Goal: Information Seeking & Learning: Learn about a topic

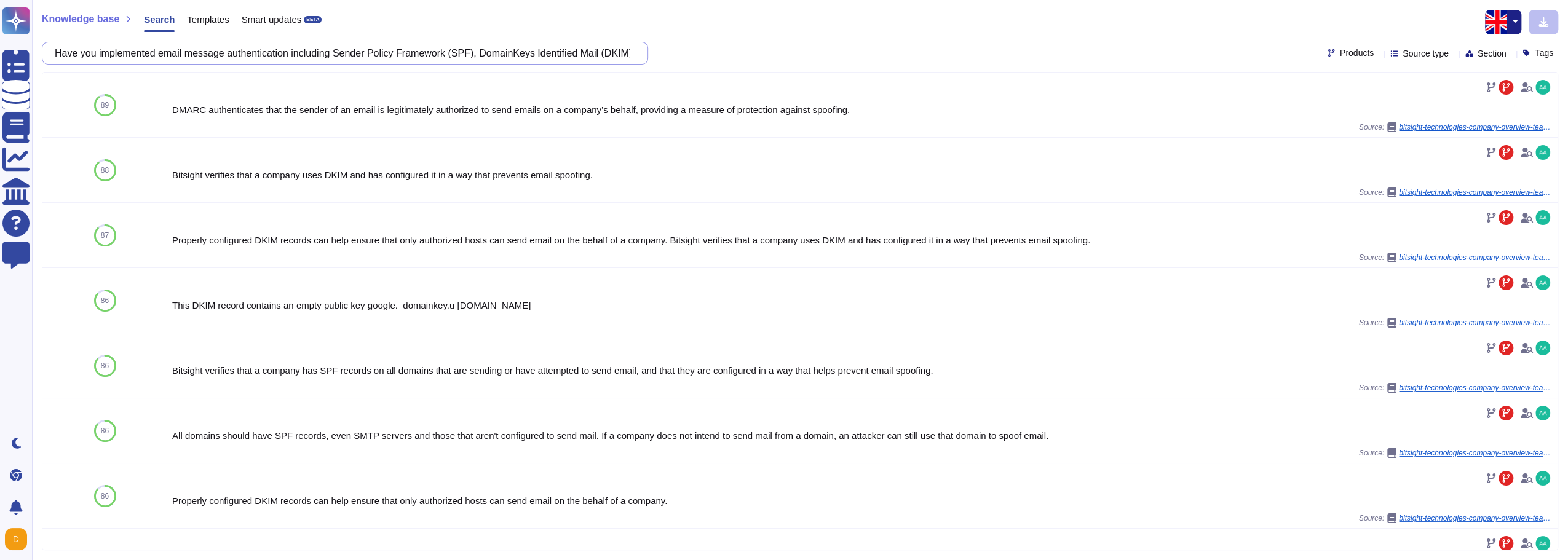
click at [525, 61] on input "Have you implemented email message authentication including Sender Policy Frame…" at bounding box center [342, 53] width 587 height 22
click at [524, 62] on input "Have you implemented email message authentication including Sender Policy Frame…" at bounding box center [342, 53] width 587 height 22
click at [1533, 105] on icon at bounding box center [1533, 105] width 0 height 0
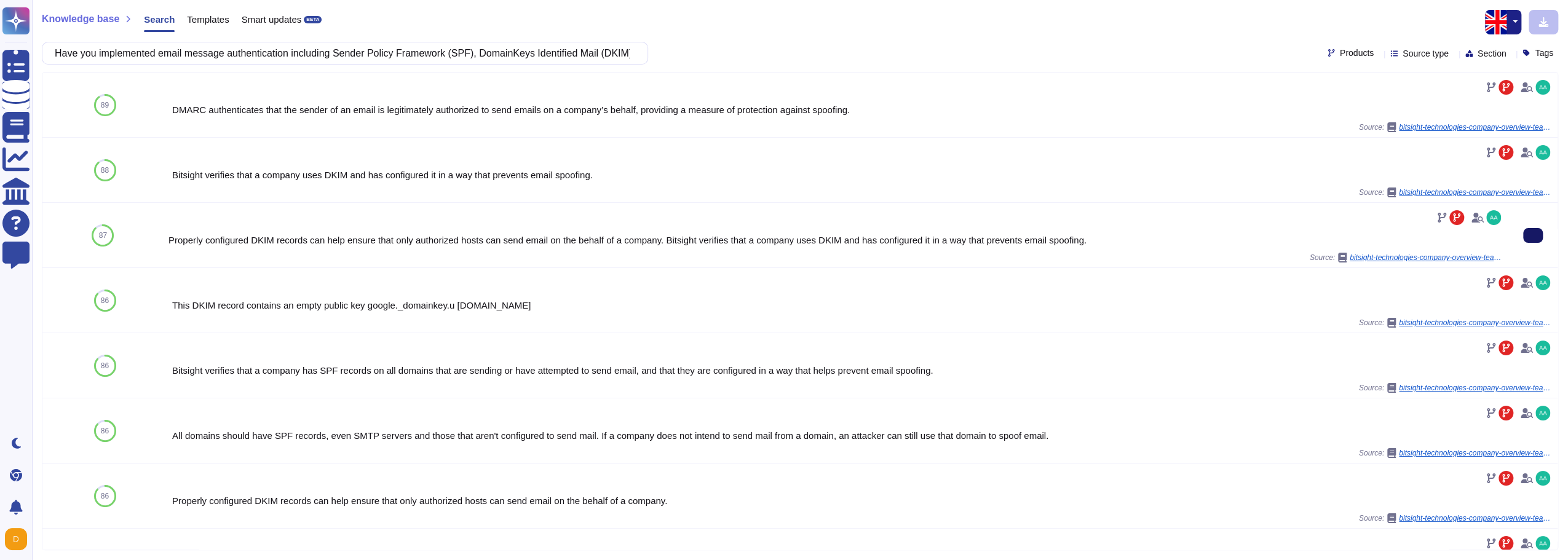
click at [1523, 228] on button at bounding box center [1533, 235] width 20 height 15
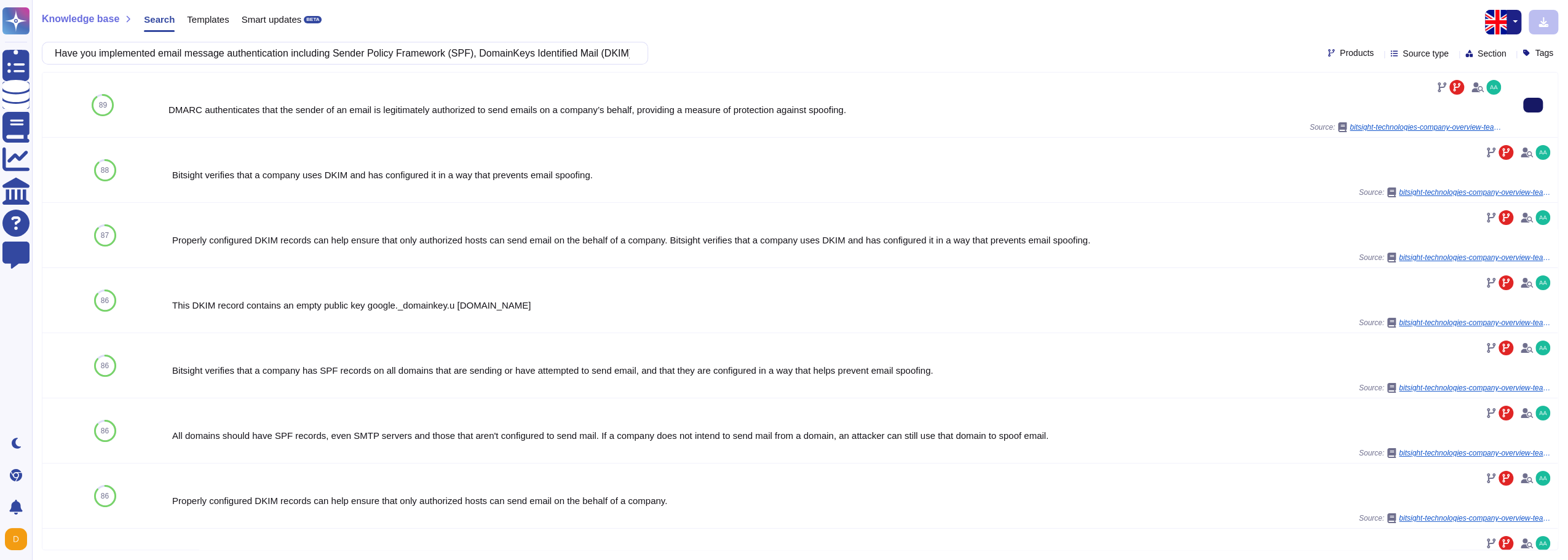
click at [1523, 104] on button at bounding box center [1533, 105] width 20 height 15
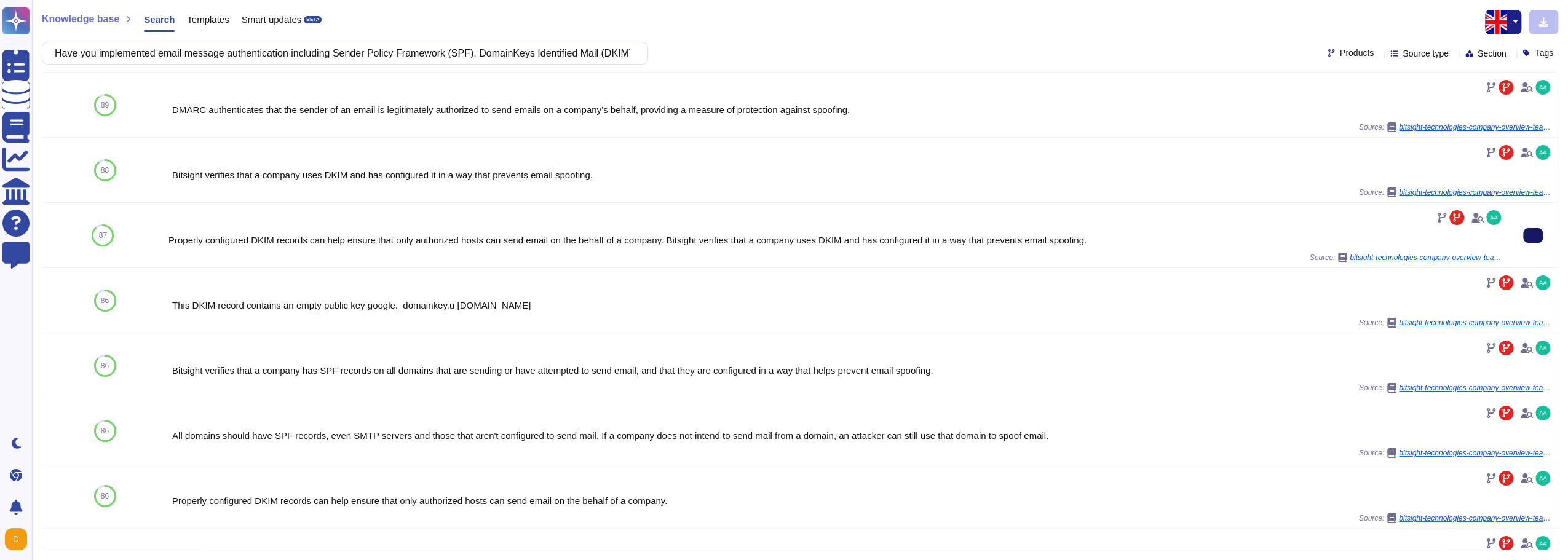
click at [1523, 231] on button at bounding box center [1533, 235] width 20 height 15
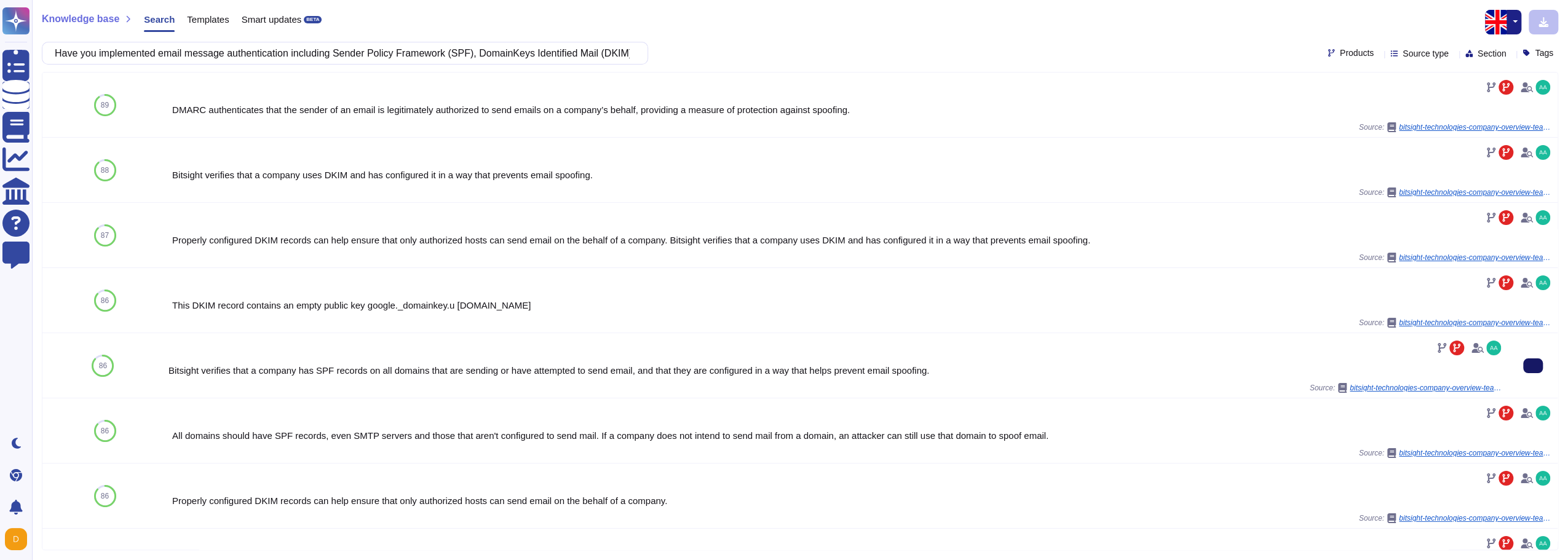
click at [1533, 366] on icon at bounding box center [1533, 366] width 0 height 0
click at [464, 44] on input "Have you implemented email message authentication including Sender Policy Frame…" at bounding box center [342, 53] width 587 height 22
click at [463, 45] on input "Have you implemented email message authentication including Sender Policy Frame…" at bounding box center [342, 53] width 587 height 22
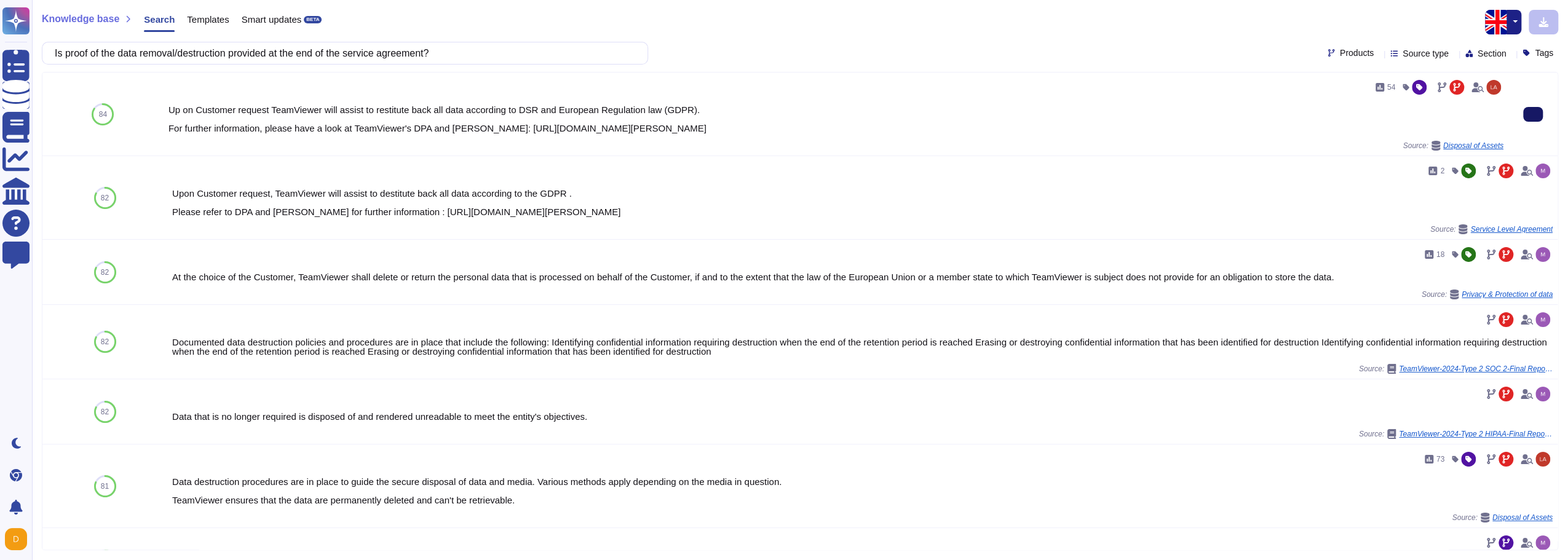
click at [558, 58] on input "Is proof of the data removal/destruction provided at the end of the service agr…" at bounding box center [342, 53] width 587 height 22
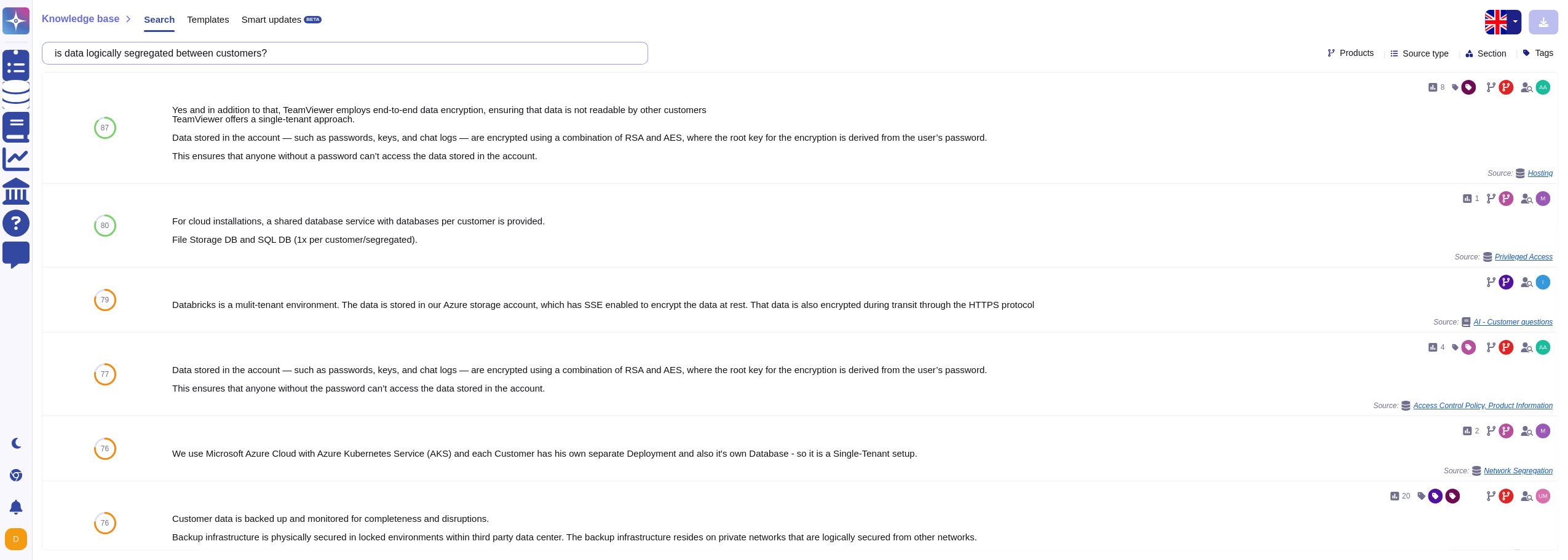
click at [348, 49] on input "is data logically segregated between customers?" at bounding box center [342, 53] width 587 height 22
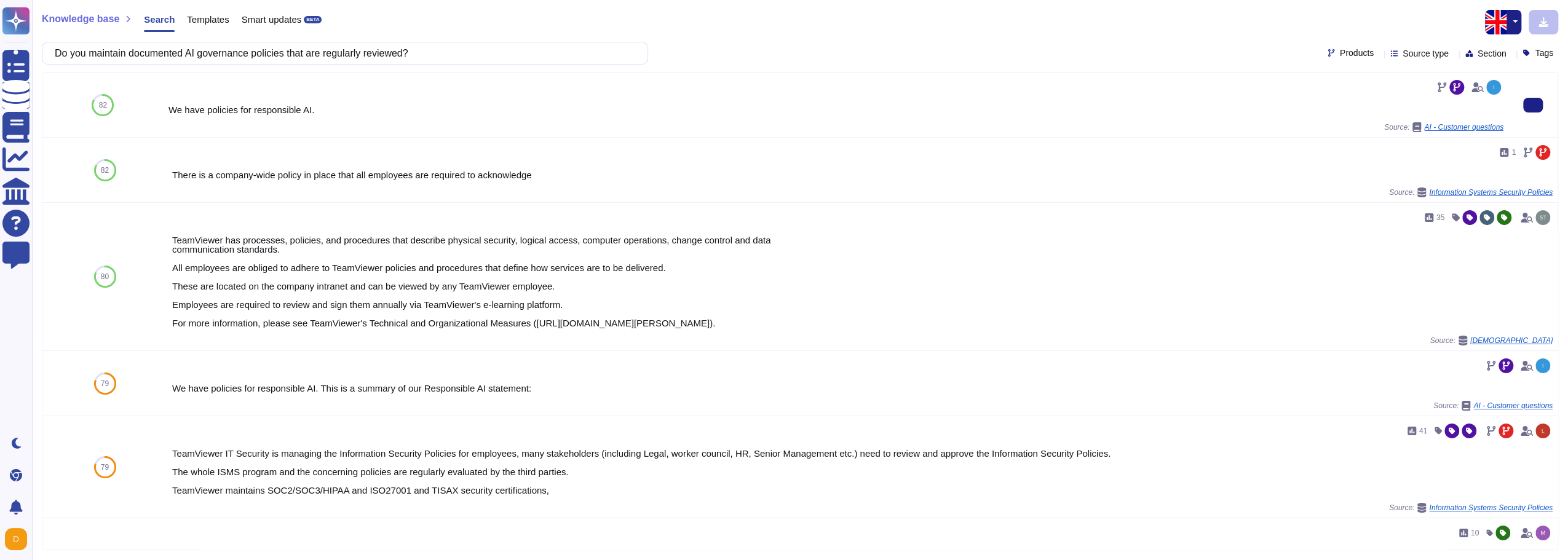
click at [265, 113] on div "We have policies for responsible AI." at bounding box center [835, 110] width 1335 height 10
click at [1436, 123] on span "AI - Customer questions" at bounding box center [1464, 127] width 80 height 7
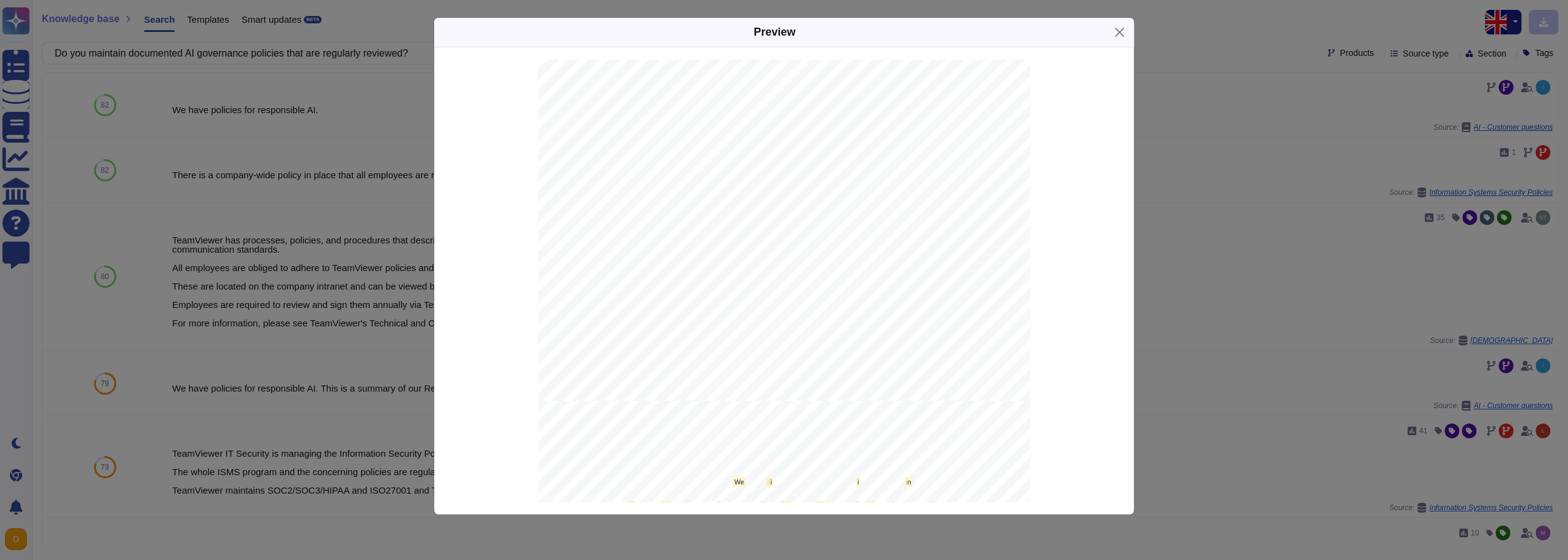
scroll to position [3179, 0]
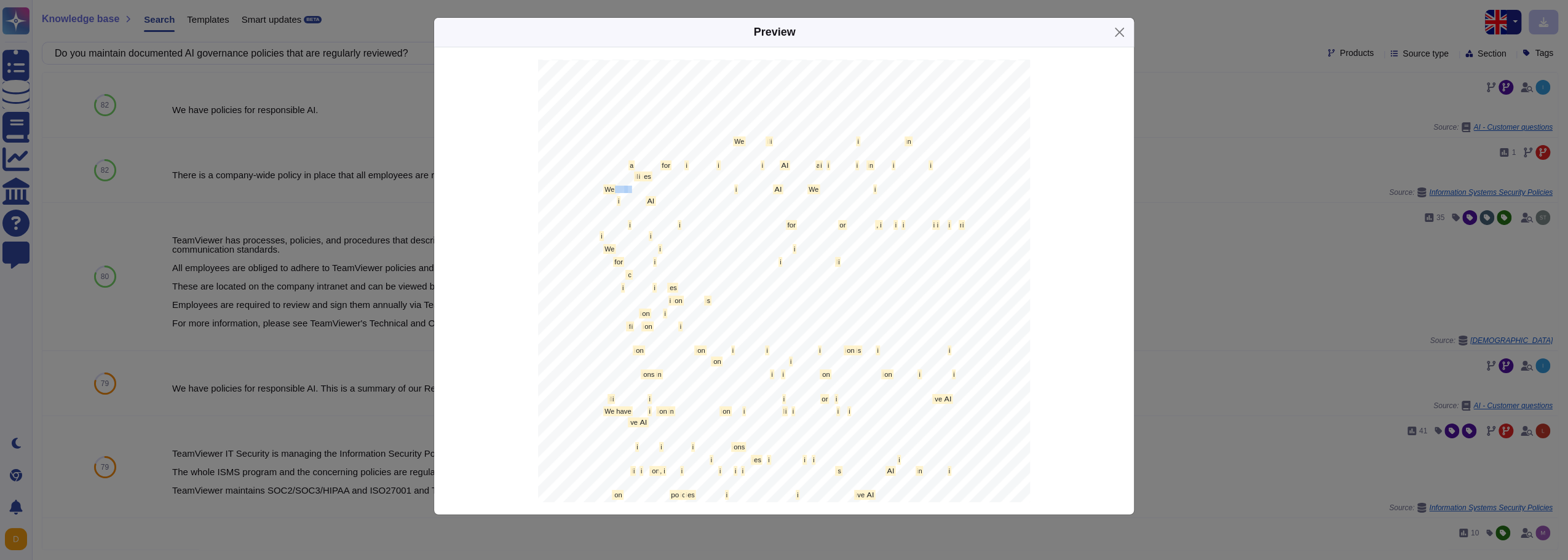
drag, startPoint x: 693, startPoint y: 198, endPoint x: 609, endPoint y: 187, distance: 84.7
click at [609, 187] on div "Page 6 of 12 CONFIDENTIAL Copyright © 1E Ltd. [DATE]-[DATE]. All rights reserve…" at bounding box center [784, 378] width 492 height 636
click at [604, 187] on mark "We" at bounding box center [609, 189] width 12 height 10
drag, startPoint x: 601, startPoint y: 187, endPoint x: 671, endPoint y: 201, distance: 71.4
click at [538, 61] on span "We log the prompt usage and response to i mprove our AI system . We also regula…" at bounding box center [538, 61] width 0 height 0
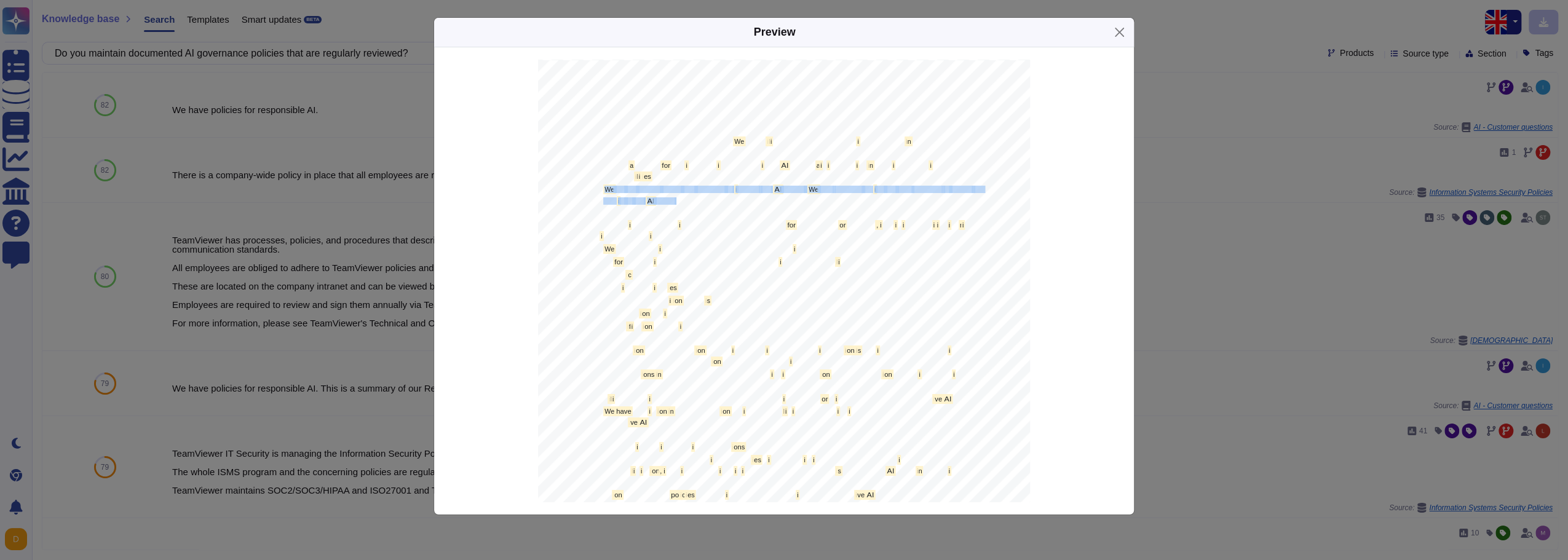
copy span "We log the prompt usage and response to i mprove our AI system . We also regula…"
click at [1122, 34] on button "Close" at bounding box center [1119, 33] width 19 height 19
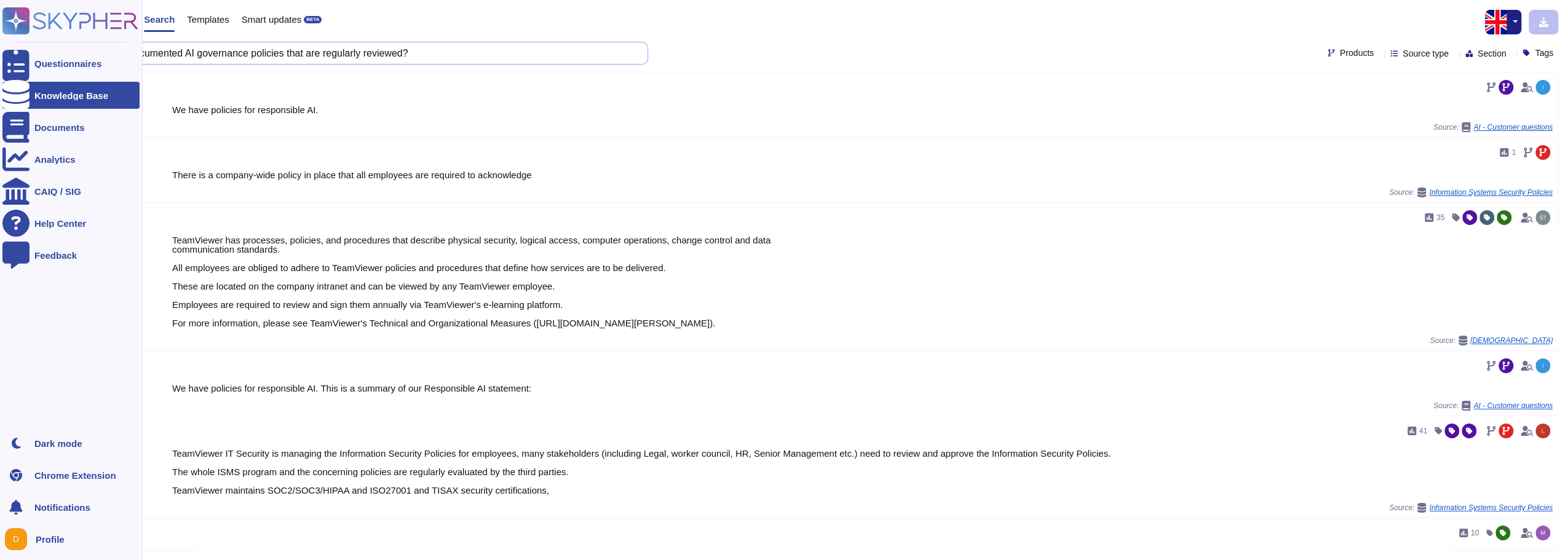
drag, startPoint x: 544, startPoint y: 58, endPoint x: 0, endPoint y: 90, distance: 544.9
click at [41, 74] on div "Knowledge base Search Templates Smart updates BETA Do you maintain documented A…" at bounding box center [800, 280] width 1536 height 560
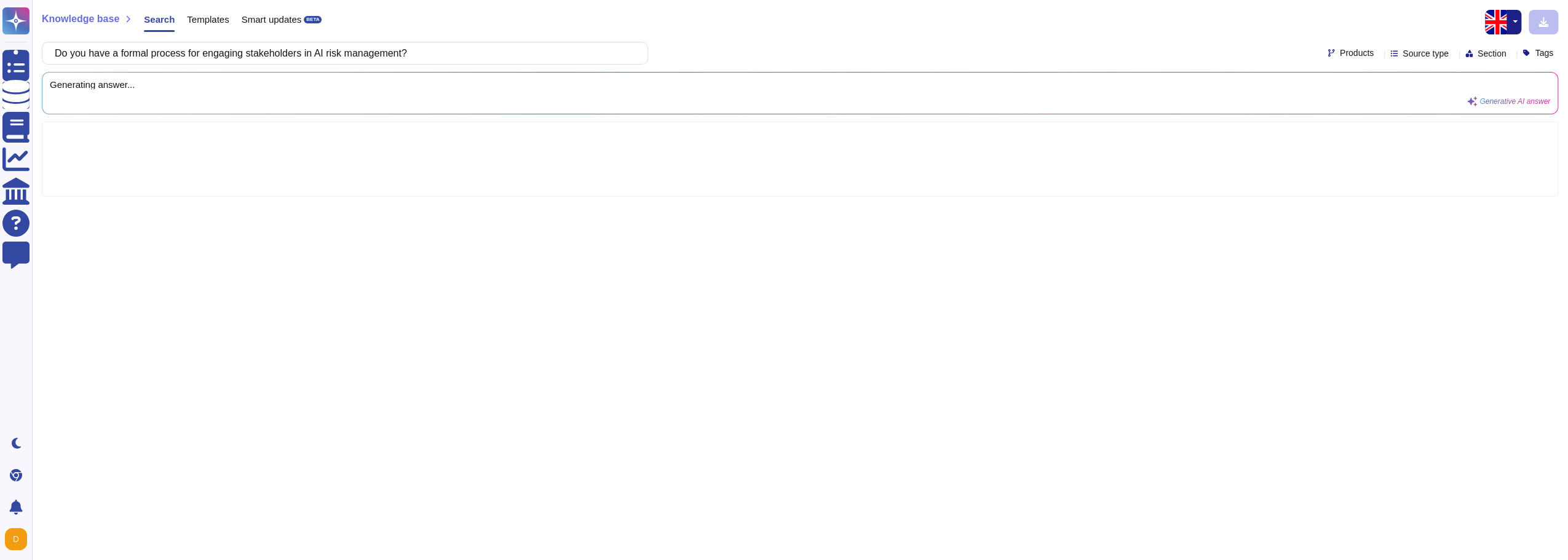
click at [784, 41] on div "Knowledge base Search Templates Smart updates BETA Do you have a formal process…" at bounding box center [800, 280] width 1536 height 560
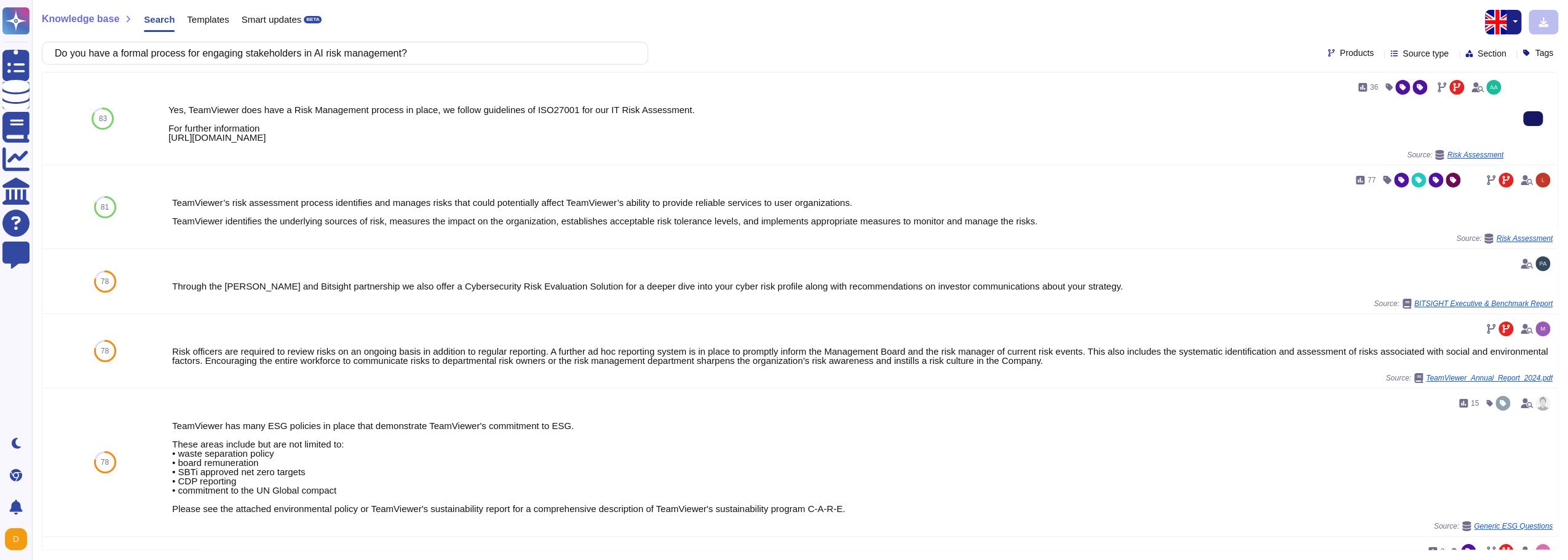
click at [1523, 125] on button at bounding box center [1533, 119] width 20 height 15
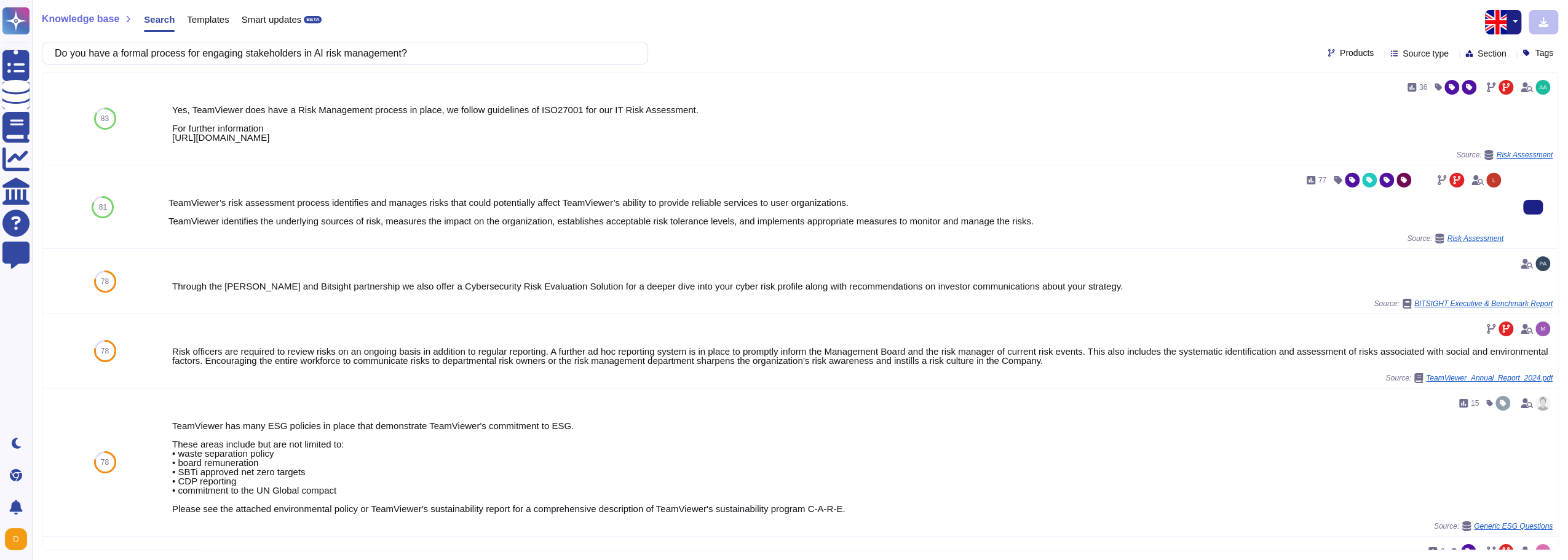
click at [1199, 206] on div "TeamViewer’s risk assessment process identifies and manages risks that could po…" at bounding box center [835, 211] width 1335 height 28
click at [481, 53] on input "Do you have a formal process for engaging stakeholders in AI risk management?" at bounding box center [342, 53] width 587 height 22
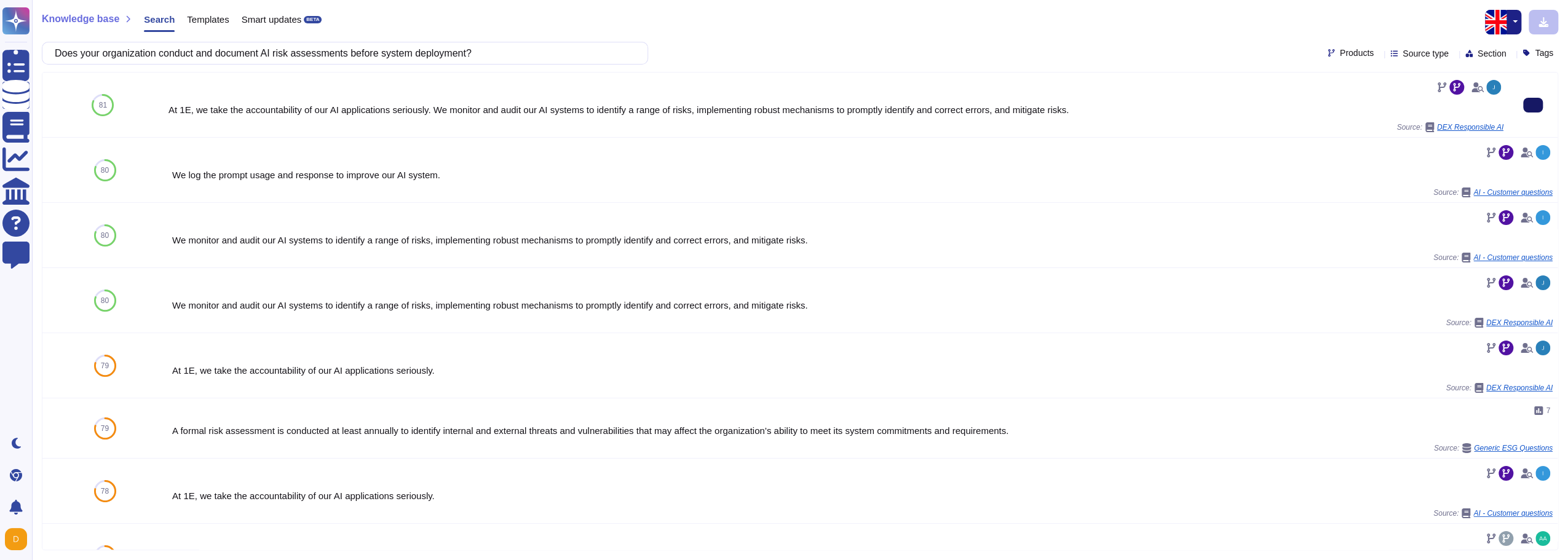
click at [1523, 108] on button at bounding box center [1533, 105] width 20 height 15
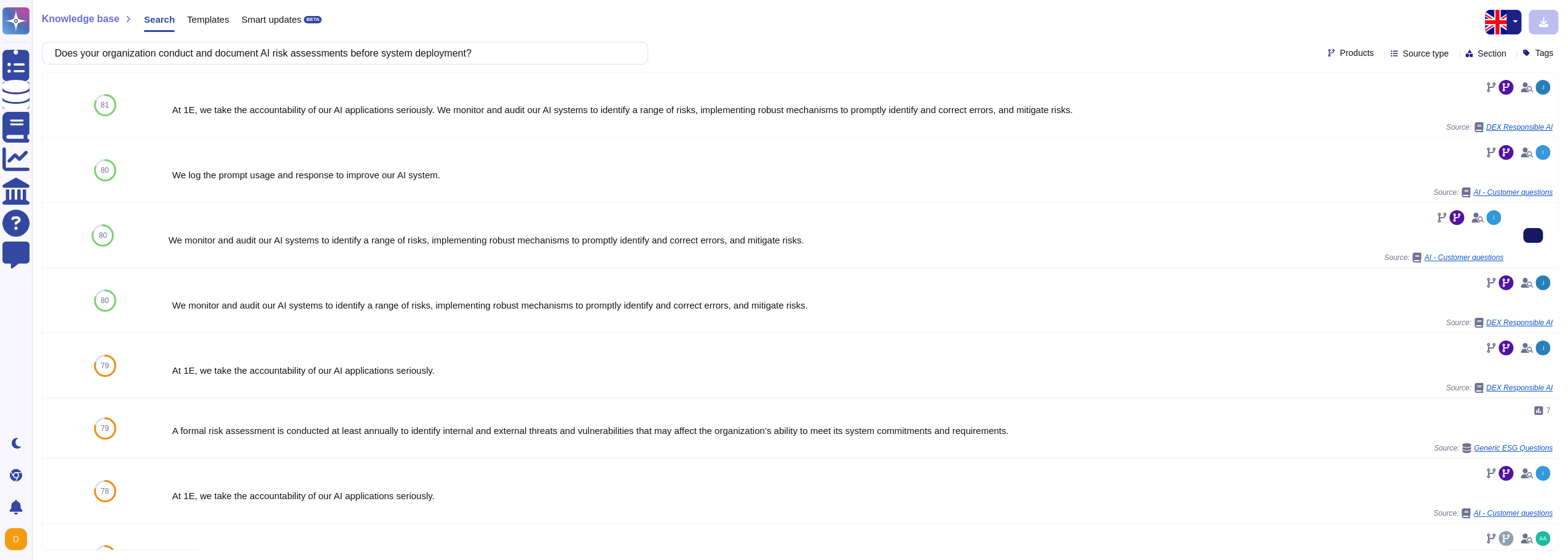
click at [1523, 232] on button at bounding box center [1533, 235] width 20 height 15
drag, startPoint x: 505, startPoint y: 59, endPoint x: 318, endPoint y: 61, distance: 187.0
click at [318, 61] on input "Does your organization conduct and document AI risk assessments before system d…" at bounding box center [342, 53] width 587 height 22
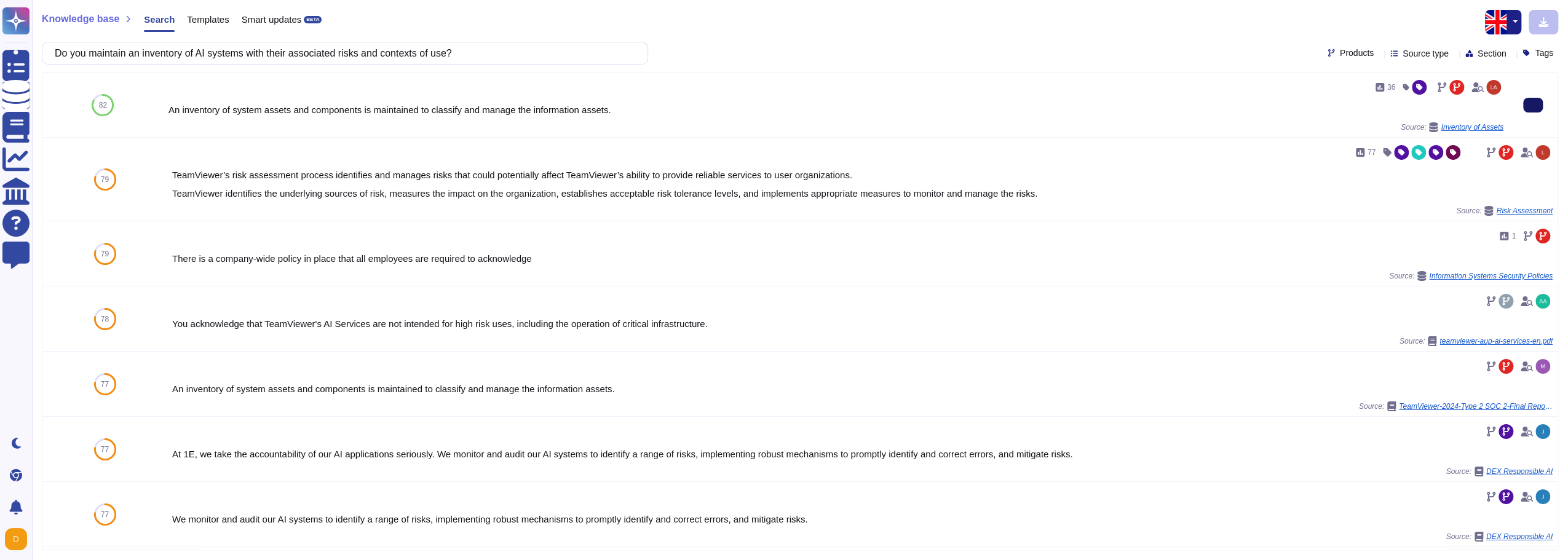
click at [1527, 111] on button at bounding box center [1533, 105] width 20 height 15
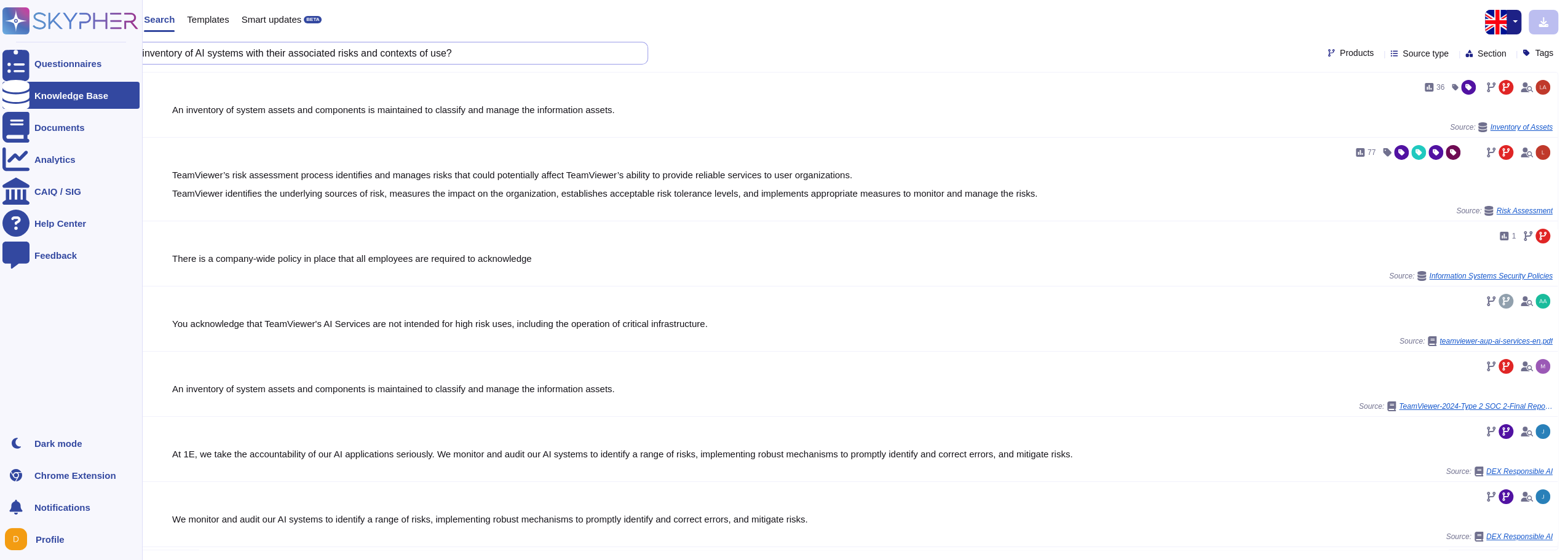
drag, startPoint x: 309, startPoint y: 60, endPoint x: 0, endPoint y: 32, distance: 310.3
click at [0, 47] on div "Questionnaires Knowledge Base Documents Analytics CAIQ / SIG Help Center Feedba…" at bounding box center [784, 280] width 1568 height 560
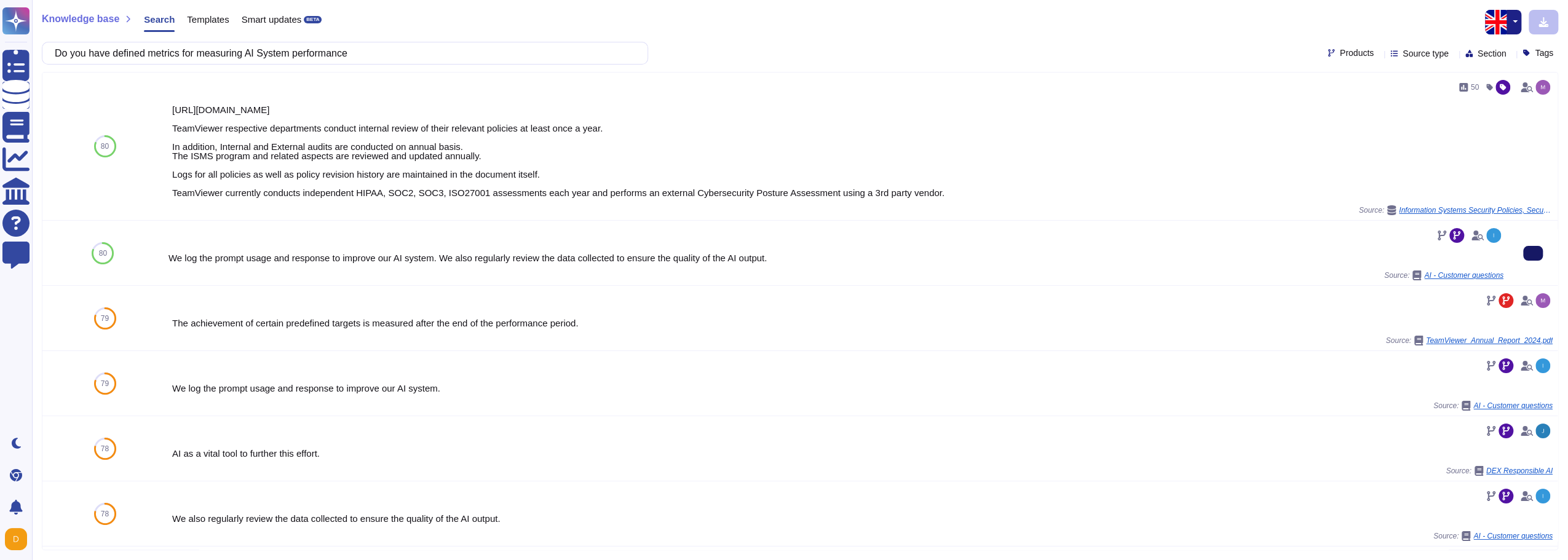
click at [1533, 253] on icon at bounding box center [1533, 253] width 0 height 0
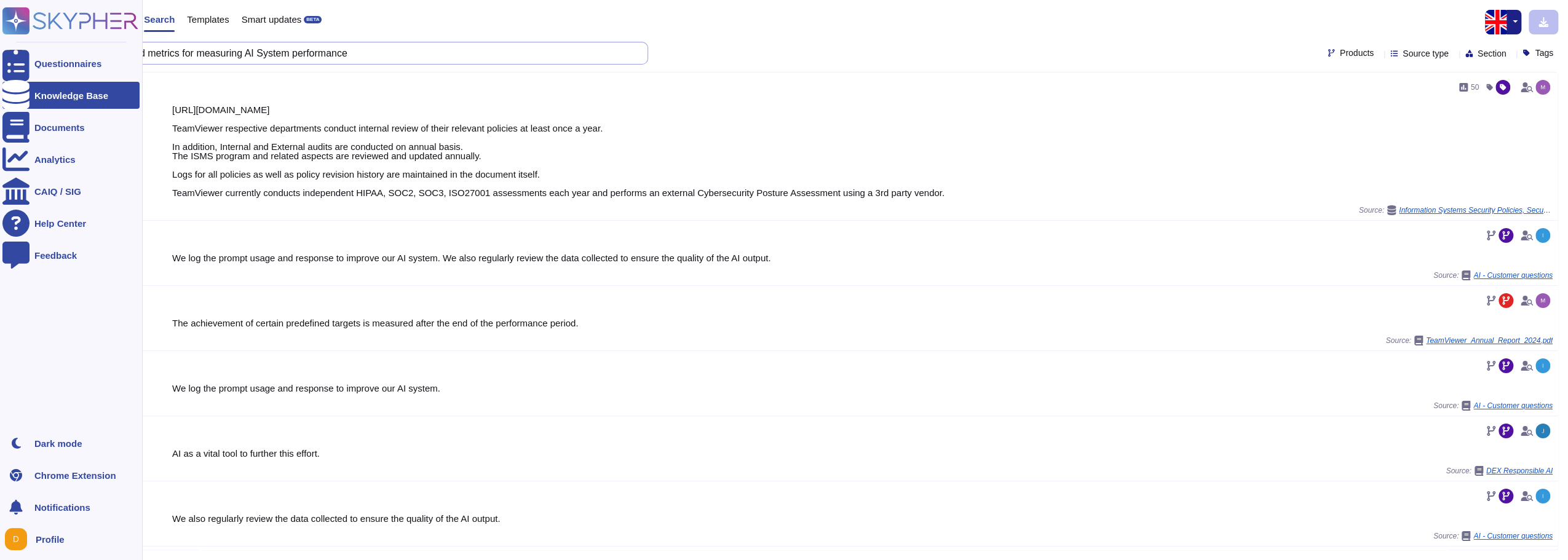
drag, startPoint x: 272, startPoint y: 63, endPoint x: 0, endPoint y: 55, distance: 272.1
click at [81, 69] on div "Knowledge base Search Templates Smart updates BETA Do you have defined metrics …" at bounding box center [800, 280] width 1536 height 560
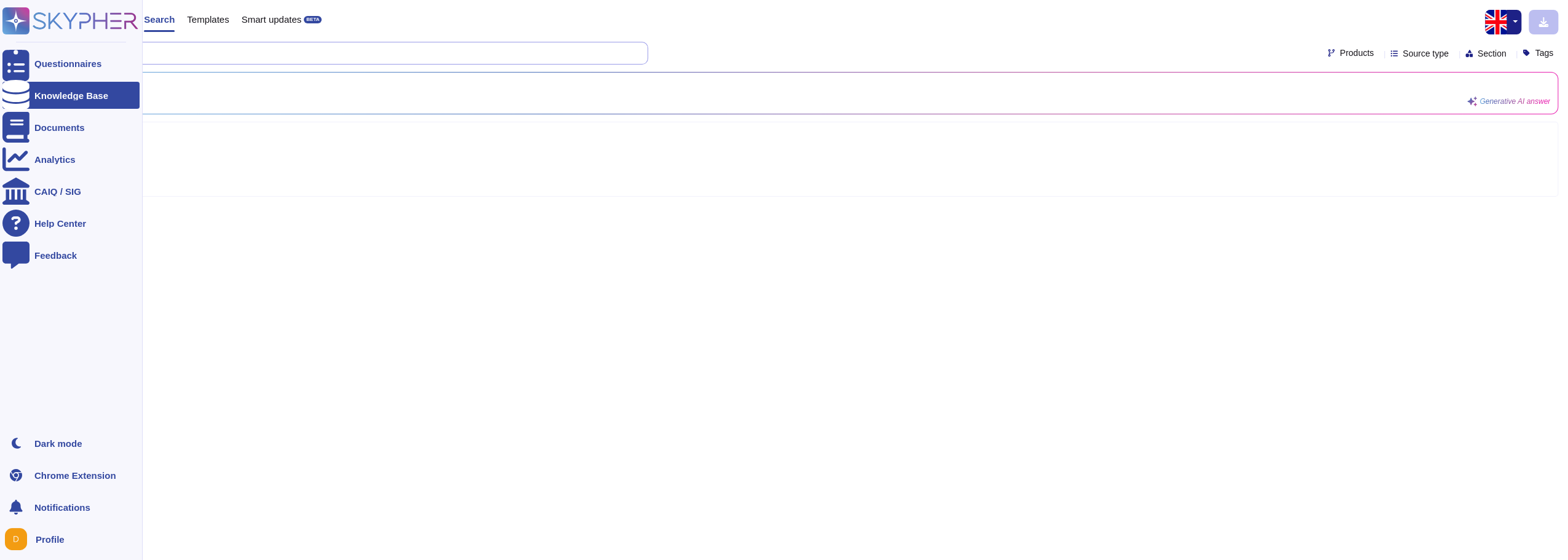
type input "D"
